Goal: Transaction & Acquisition: Purchase product/service

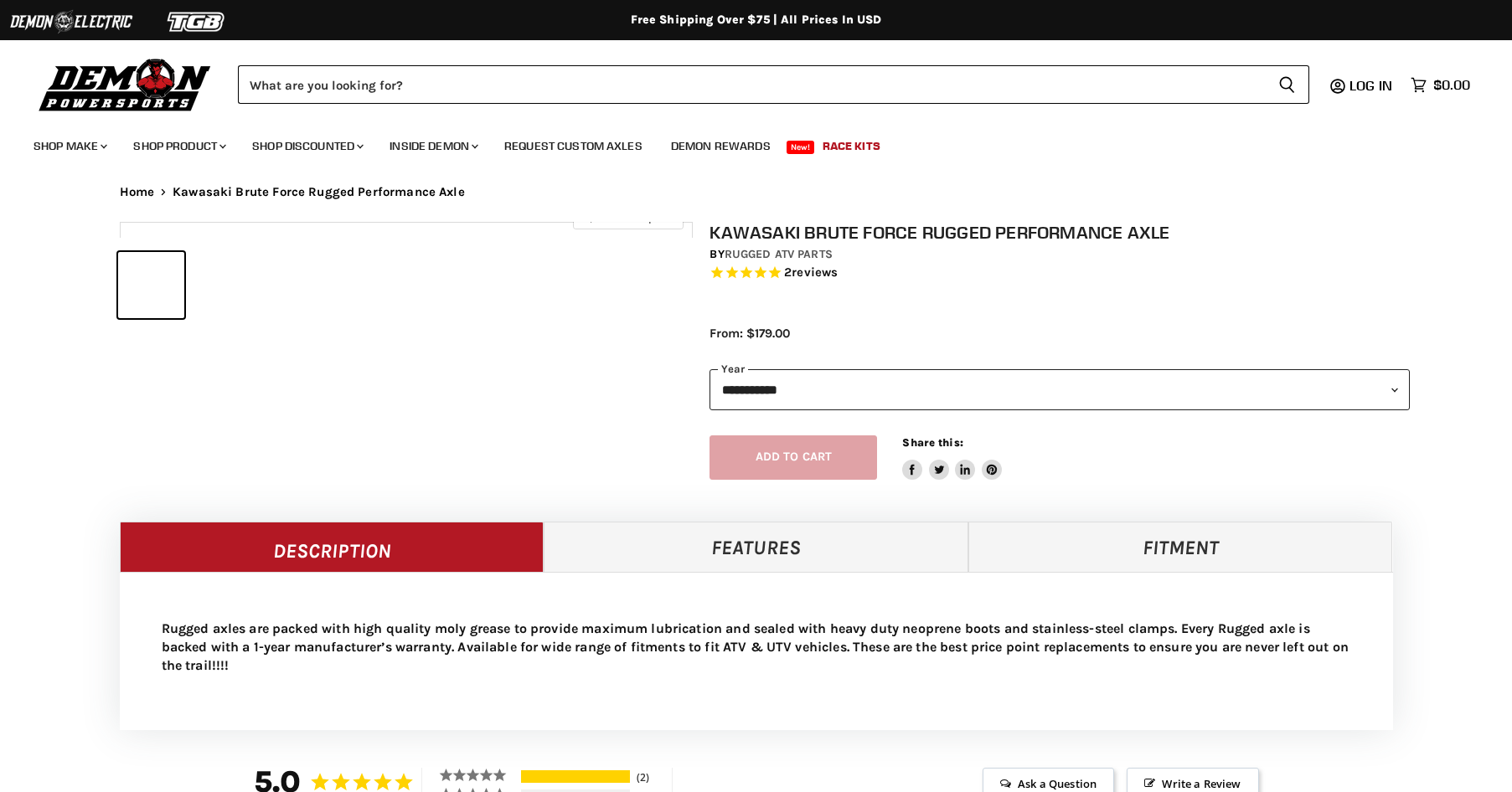
select select "******"
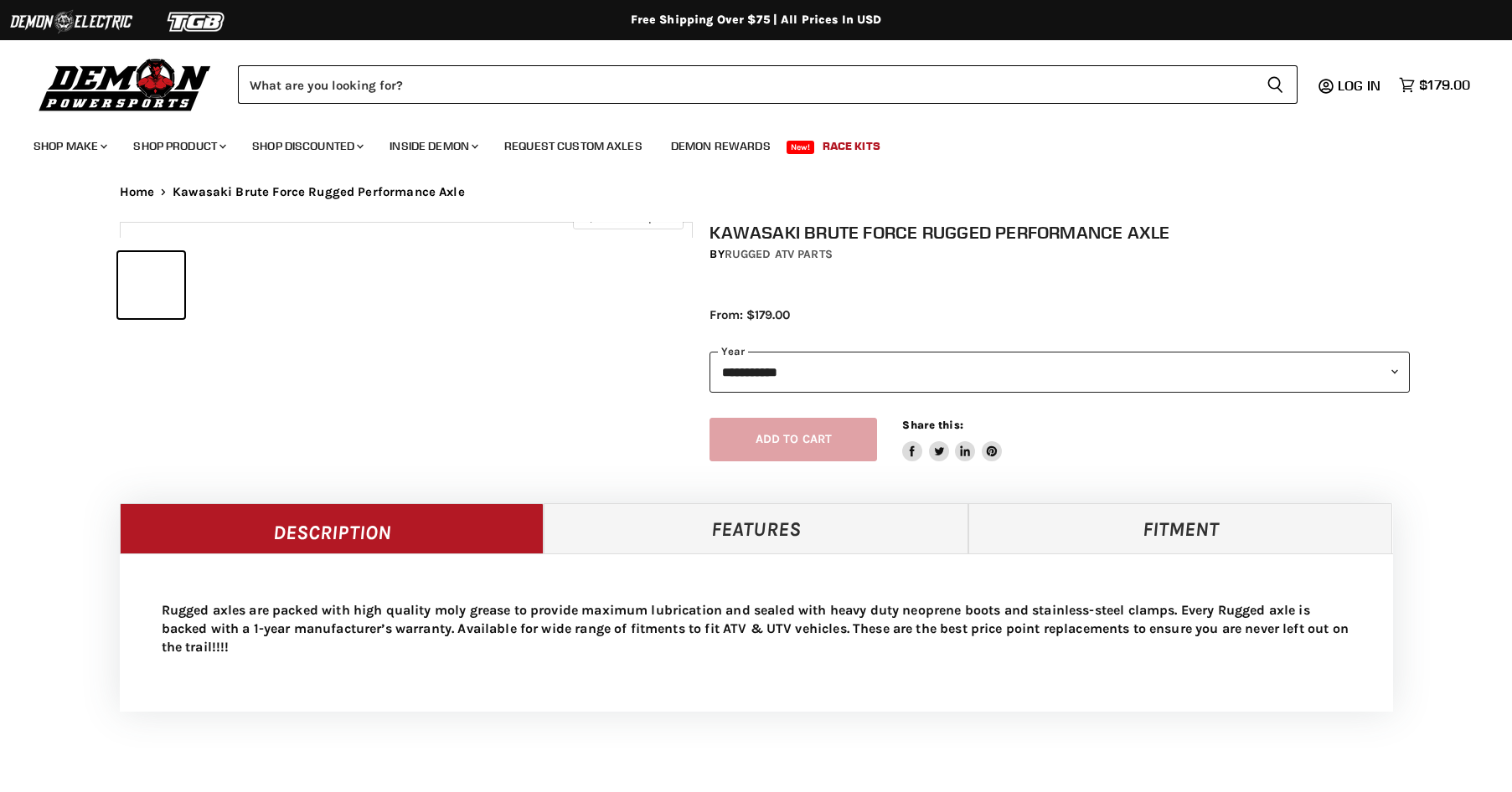
select select "******"
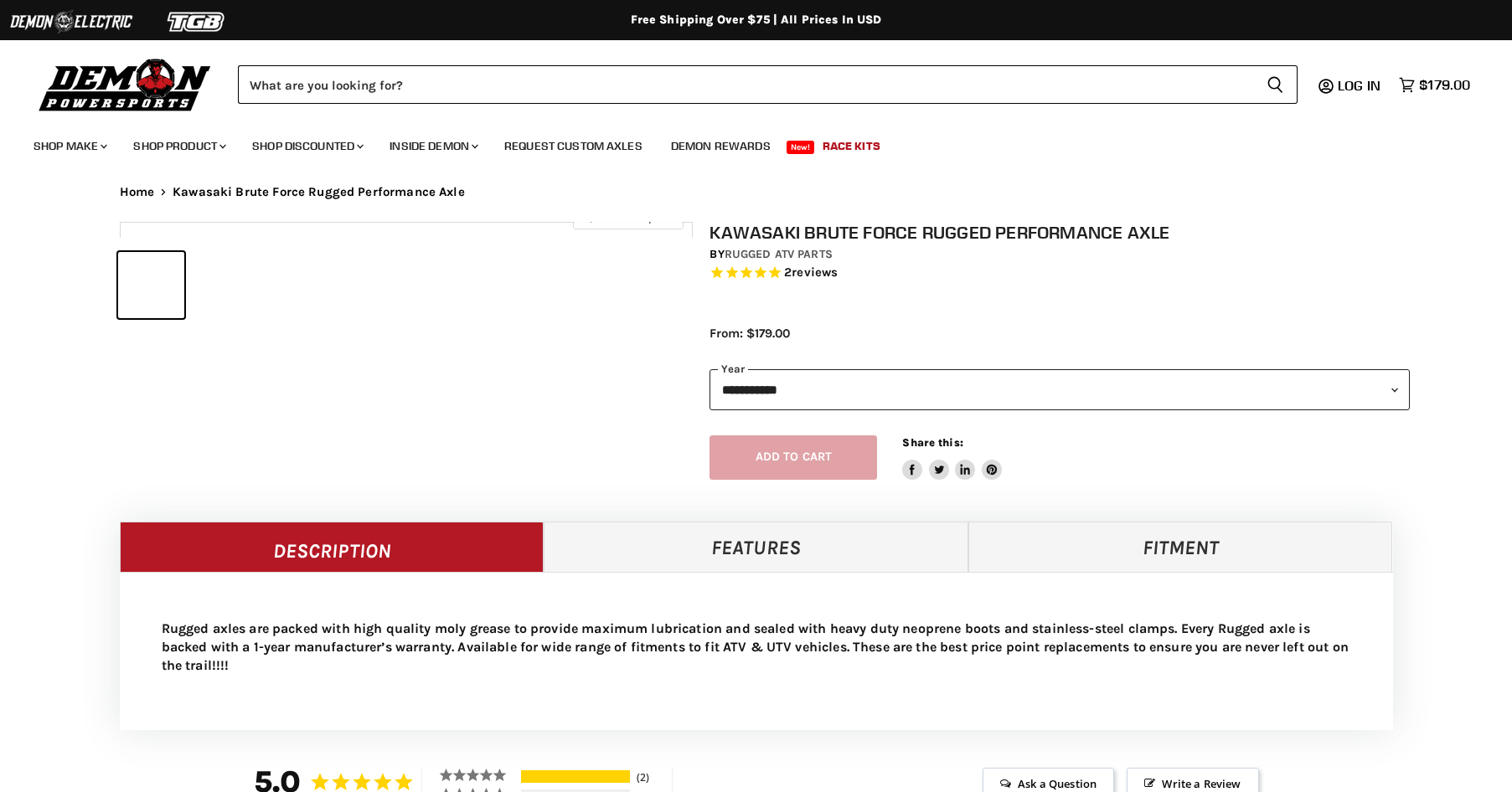
select select "******"
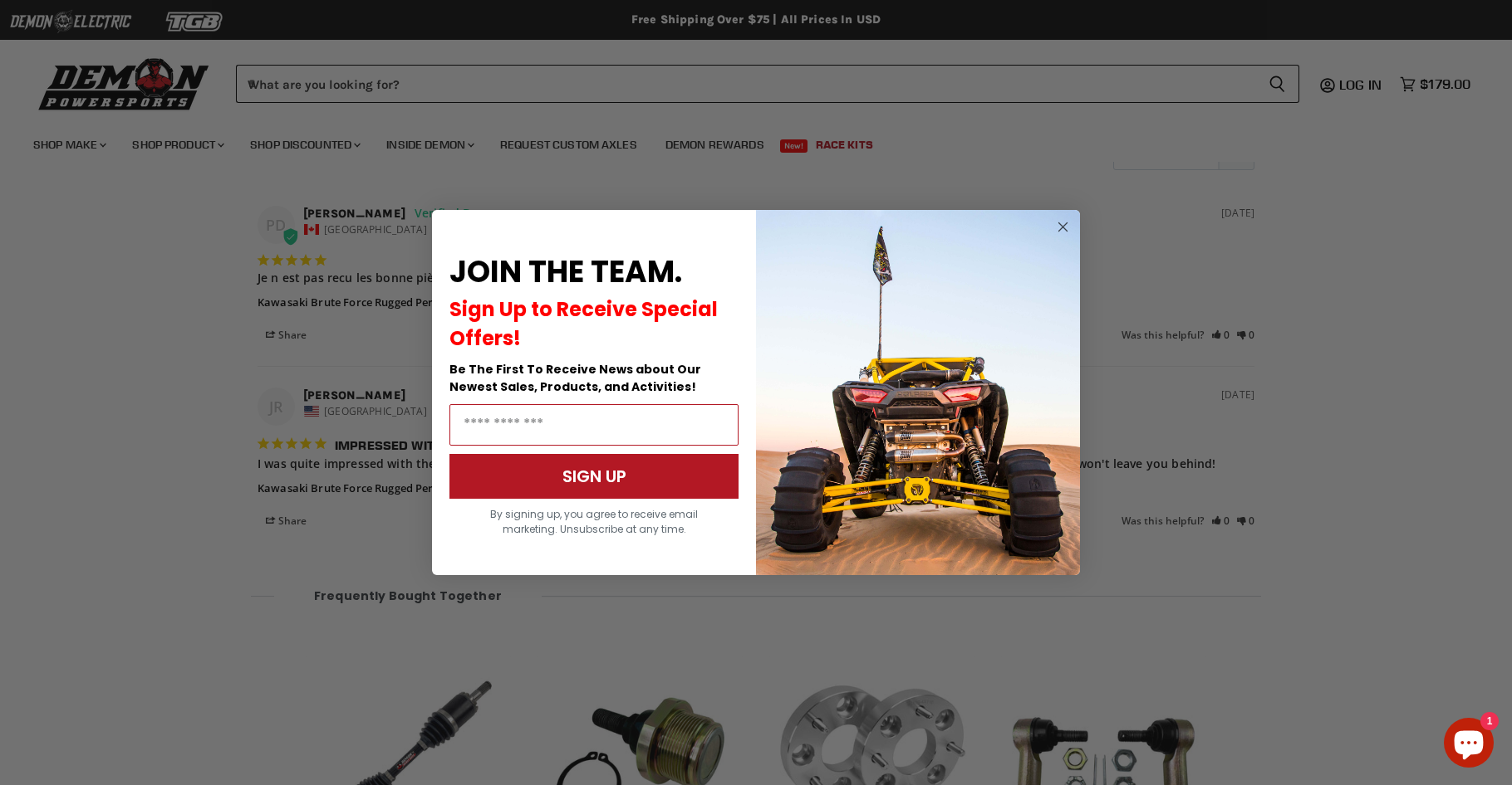
scroll to position [1462, 0]
